Goal: Find specific page/section: Find specific page/section

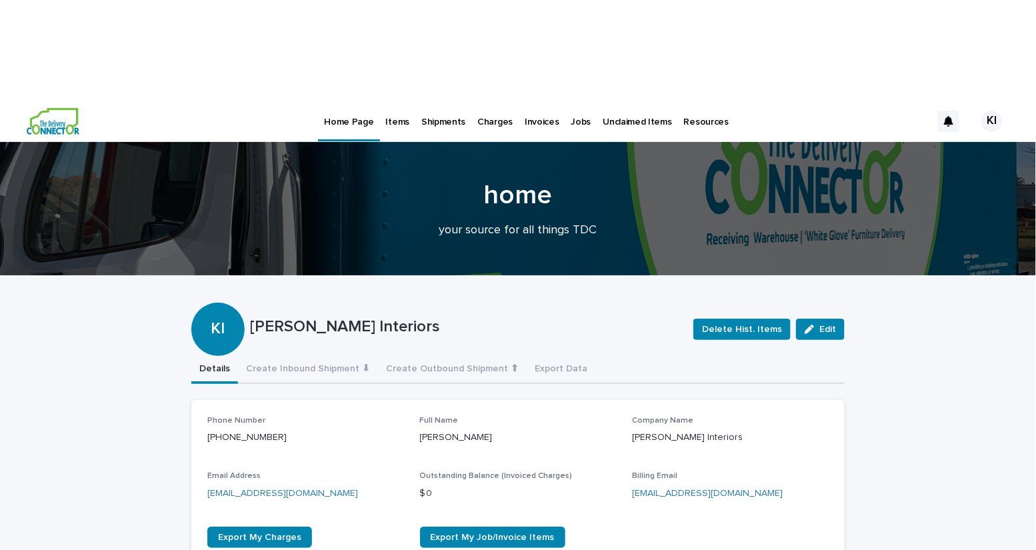
click at [399, 100] on p "Items" at bounding box center [397, 114] width 23 height 28
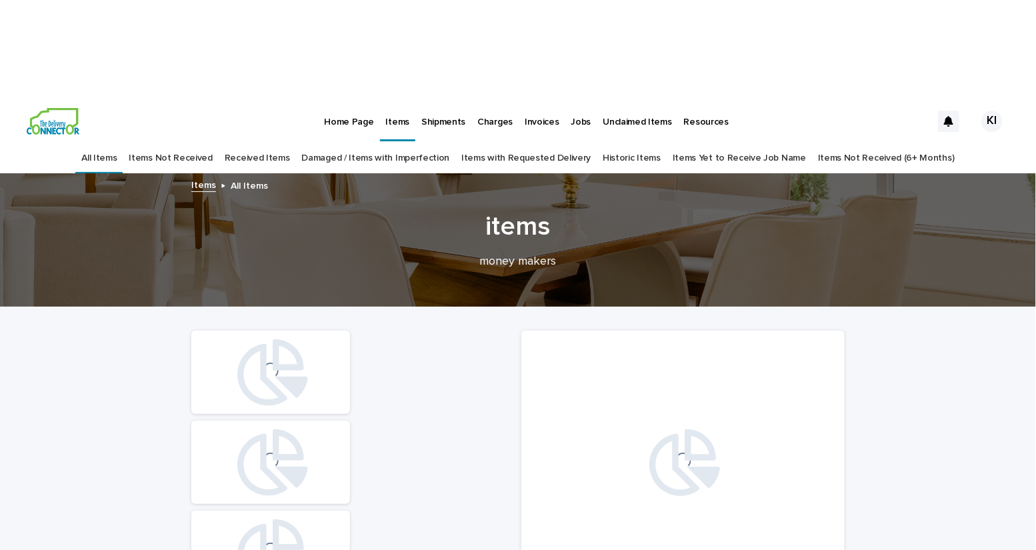
click at [288, 143] on link "Received Items" at bounding box center [257, 158] width 65 height 31
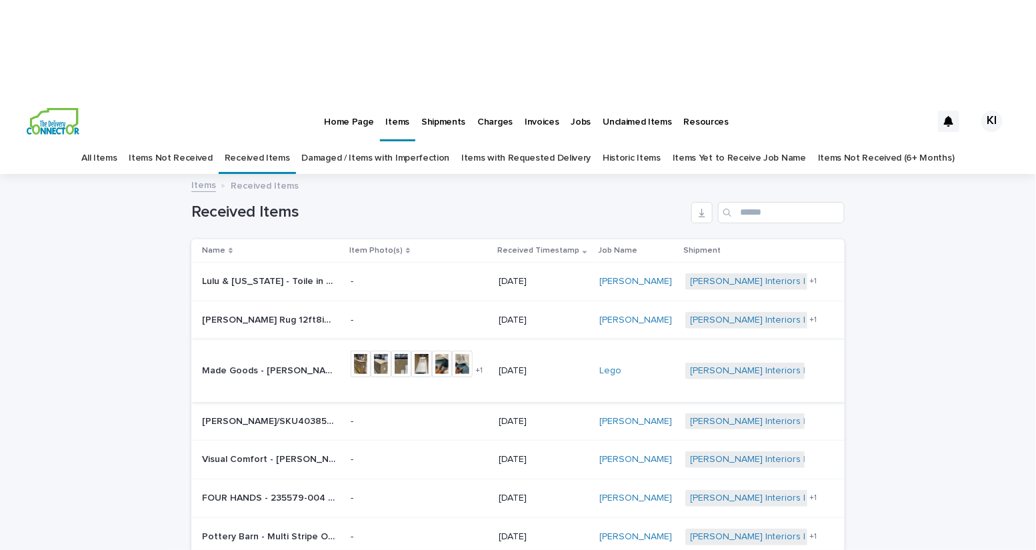
scroll to position [27, 0]
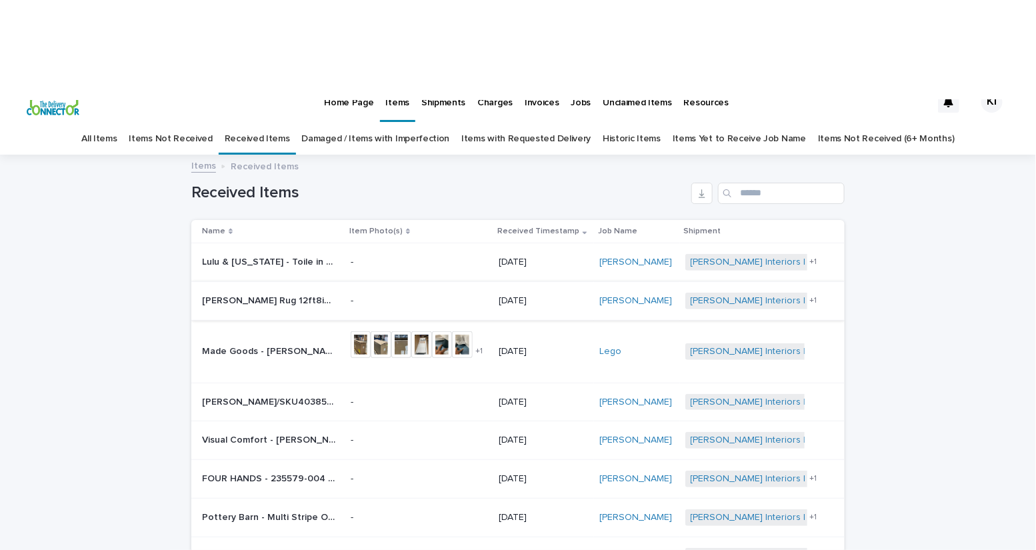
scroll to position [23, 0]
